Goal: Task Accomplishment & Management: Manage account settings

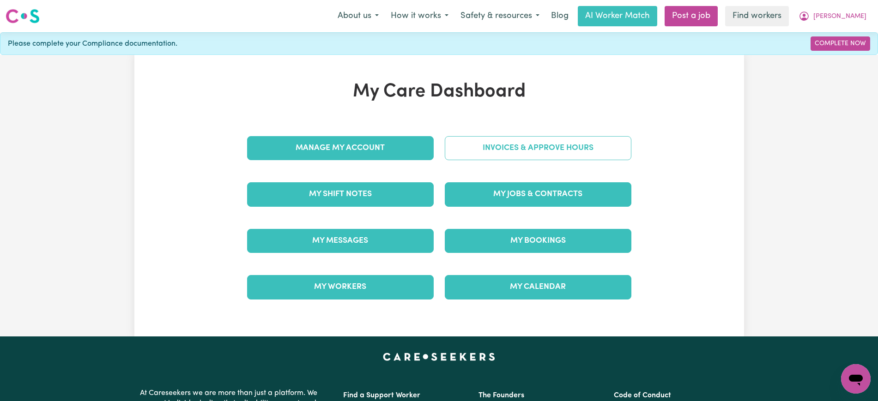
click at [537, 141] on link "Invoices & Approve Hours" at bounding box center [538, 148] width 187 height 24
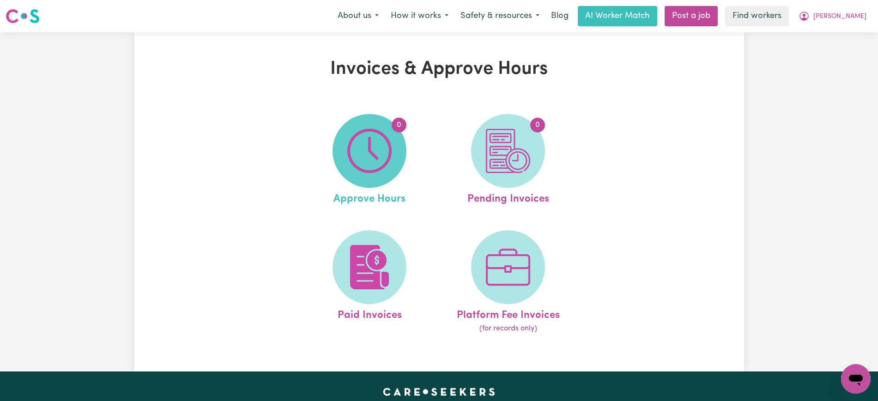
click at [380, 154] on img at bounding box center [369, 151] width 44 height 44
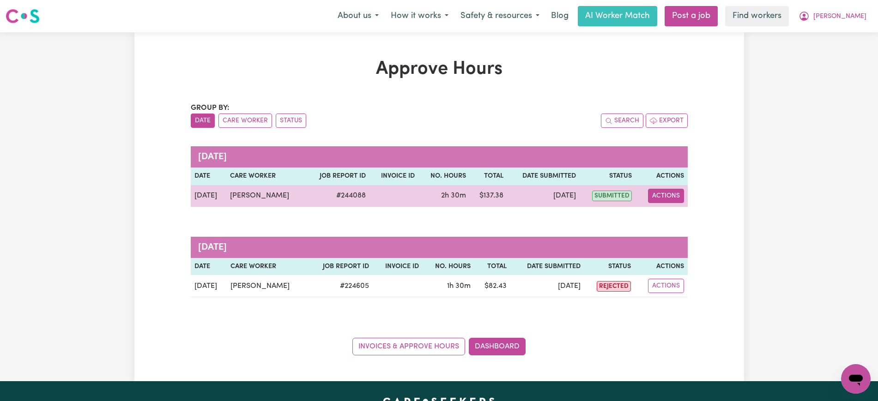
click at [670, 193] on button "Actions" at bounding box center [666, 196] width 36 height 14
click at [675, 215] on link "View Job Report" at bounding box center [688, 217] width 79 height 18
select select "pm"
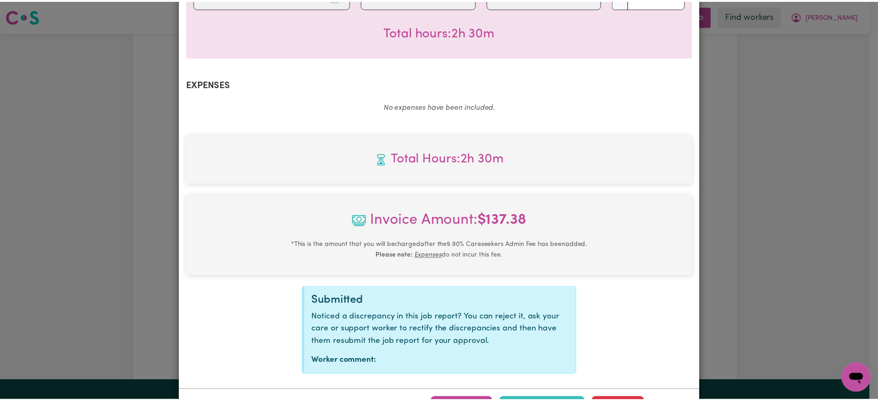
scroll to position [311, 0]
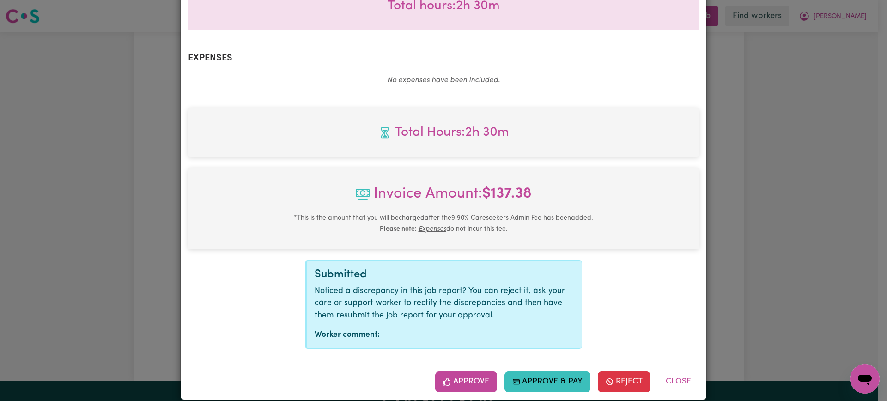
drag, startPoint x: 479, startPoint y: 378, endPoint x: 711, endPoint y: 298, distance: 244.7
click at [480, 378] on button "Approve" at bounding box center [466, 382] width 62 height 20
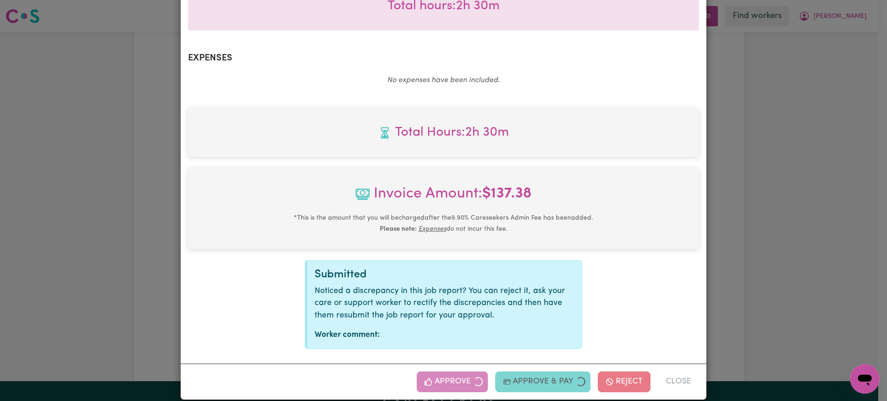
click at [829, 256] on div "Job Report # 244088 - [PERSON_NAME] Summary Job report # 244088 Client name: [P…" at bounding box center [443, 200] width 887 height 401
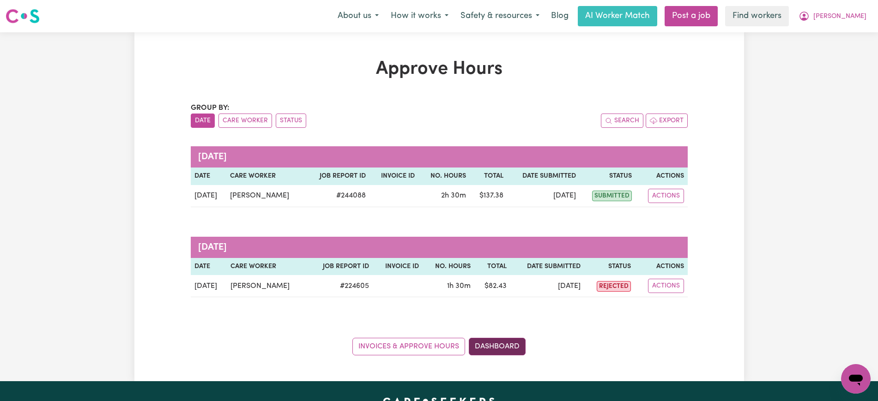
click at [511, 349] on link "Dashboard" at bounding box center [497, 347] width 57 height 18
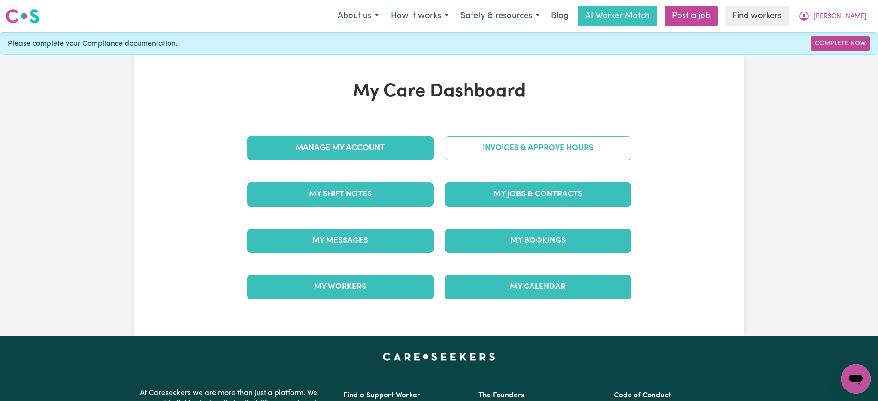
click at [510, 145] on link "Invoices & Approve Hours" at bounding box center [538, 148] width 187 height 24
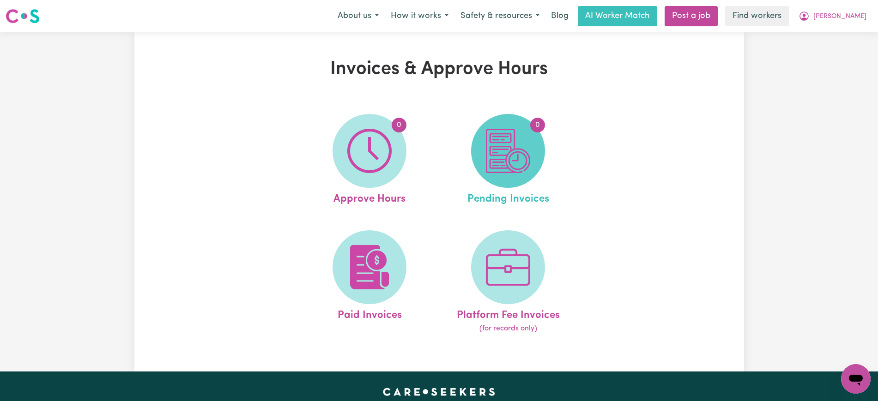
click at [530, 168] on img at bounding box center [508, 151] width 44 height 44
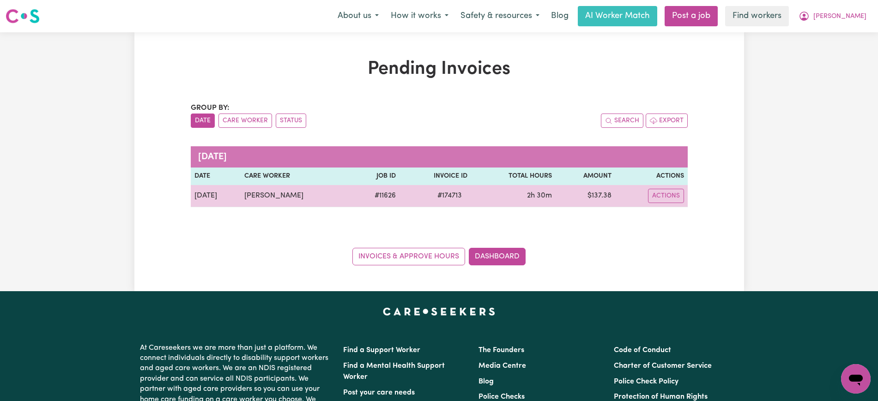
click at [445, 195] on span "# 174713" at bounding box center [450, 195] width 36 height 11
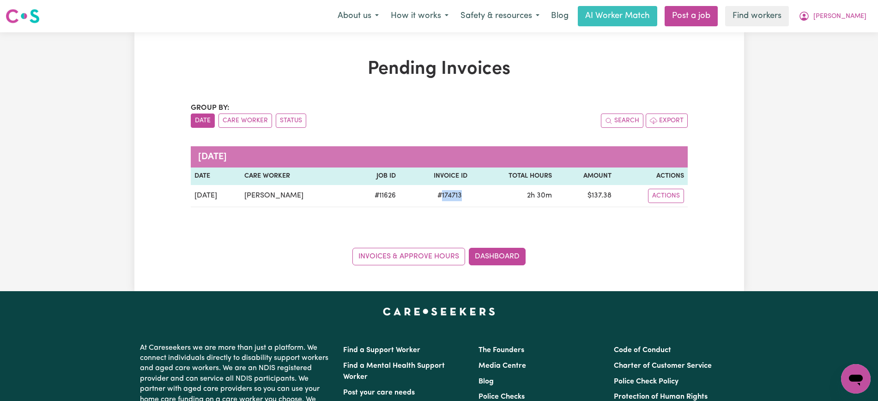
copy span "174713"
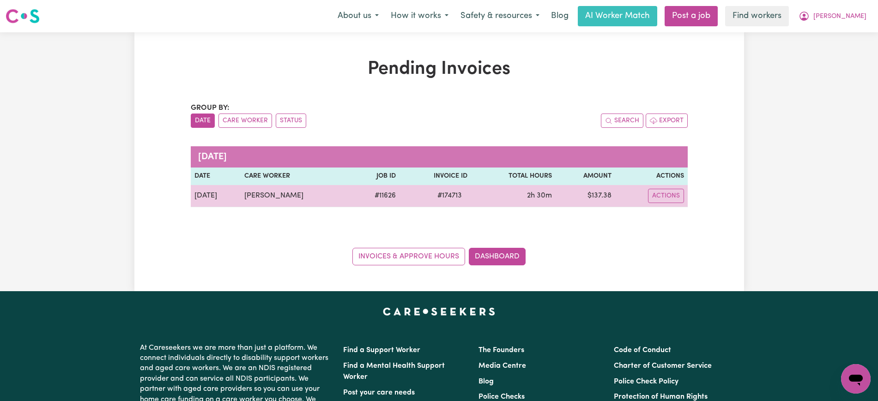
click at [598, 196] on td "$ 137.38" at bounding box center [584, 196] width 59 height 22
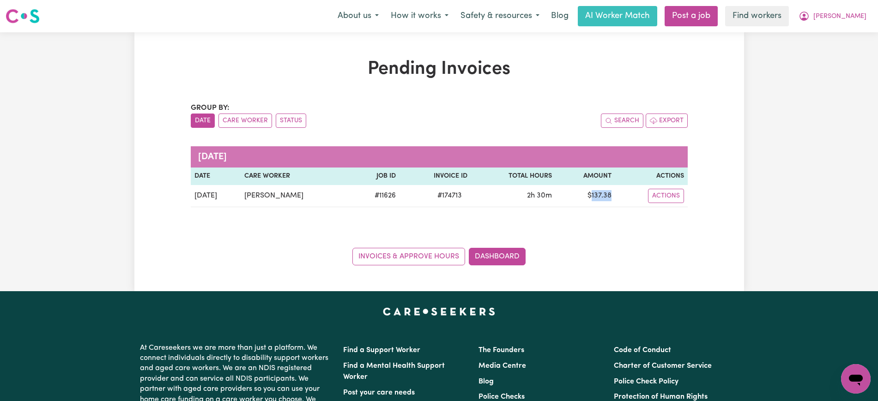
copy td "137.38"
